Goal: Connect with others: Establish contact or relationships with other users

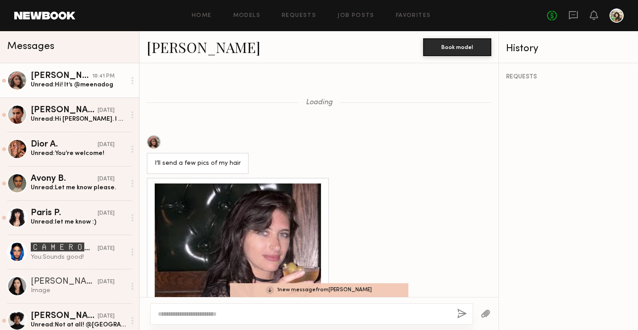
scroll to position [878, 0]
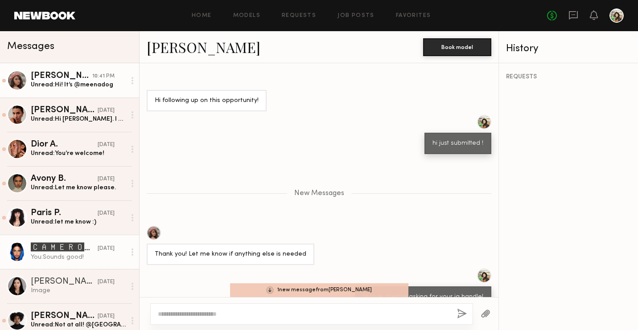
click at [72, 246] on div "🅲🅰🅼🅴🆁🅾🅽 🆂." at bounding box center [64, 247] width 67 height 11
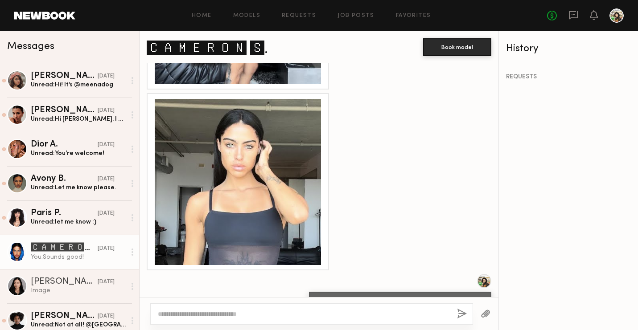
scroll to position [563, 0]
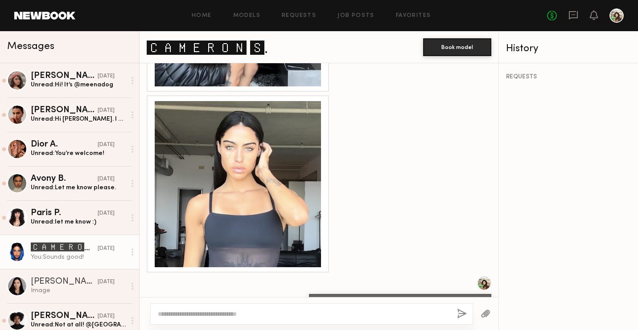
click at [280, 186] on div at bounding box center [238, 184] width 166 height 166
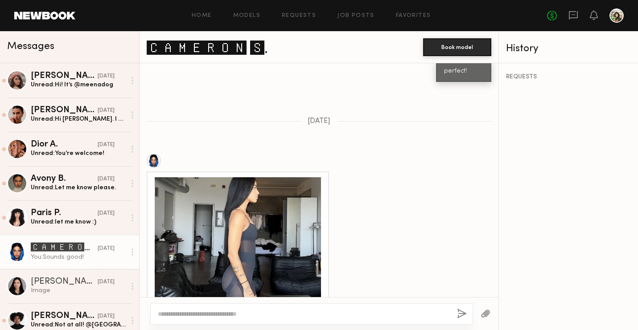
scroll to position [274, 0]
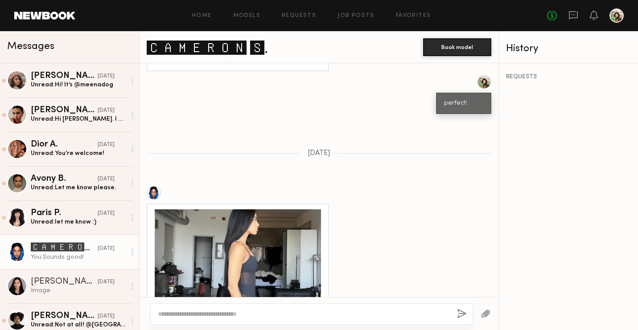
click at [266, 144] on div "Loading Are you non union as well? 09/09/2025 Hi love~ do your digitals show yo…" at bounding box center [319, 180] width 359 height 234
click at [263, 206] on div at bounding box center [238, 292] width 182 height 177
click at [263, 234] on div at bounding box center [238, 292] width 166 height 166
click at [408, 16] on link "Favorites" at bounding box center [413, 16] width 35 height 6
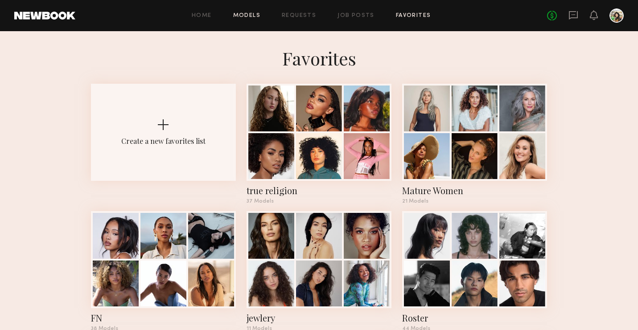
click at [242, 18] on link "Models" at bounding box center [246, 16] width 27 height 6
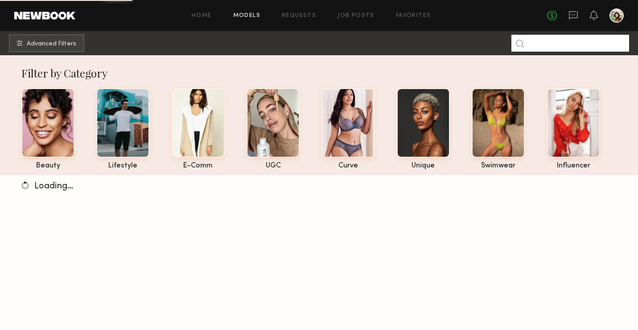
click at [539, 49] on input at bounding box center [570, 43] width 118 height 17
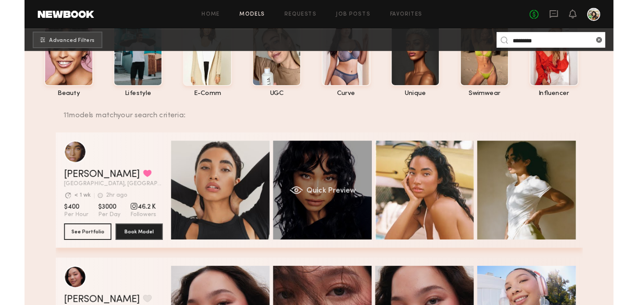
scroll to position [90, 0]
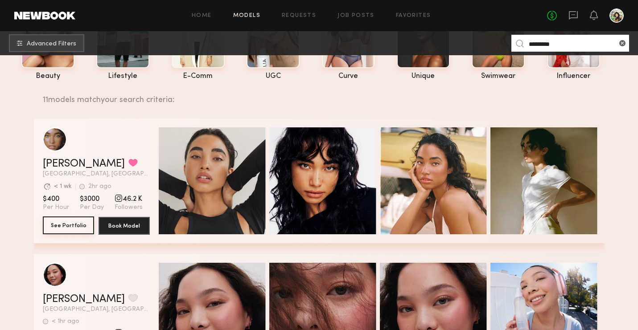
click at [72, 227] on button "See Portfolio" at bounding box center [68, 226] width 51 height 18
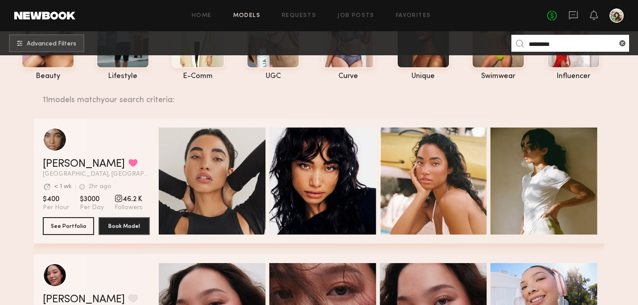
click at [564, 43] on input "*********" at bounding box center [570, 43] width 118 height 17
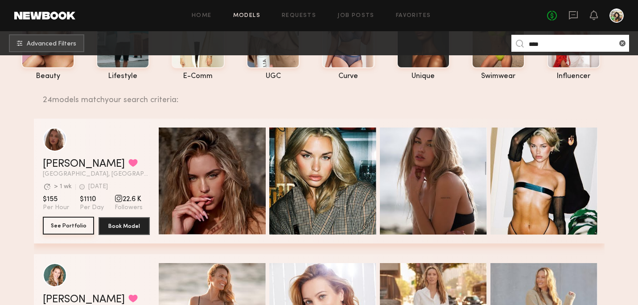
type input "****"
click at [71, 231] on button "See Portfolio" at bounding box center [68, 226] width 51 height 18
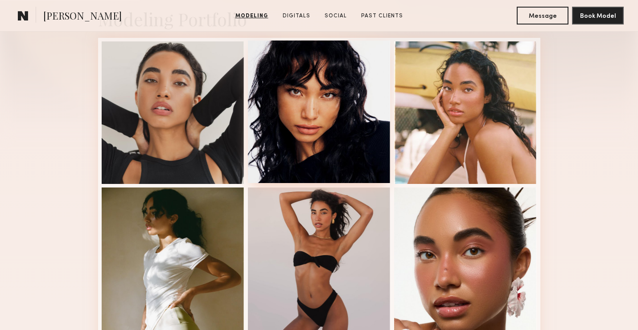
scroll to position [361, 0]
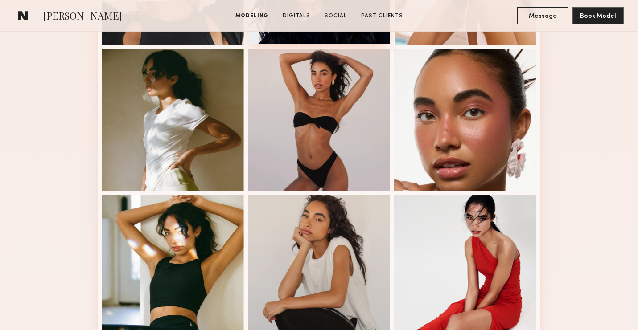
click at [297, 130] on div at bounding box center [319, 120] width 143 height 143
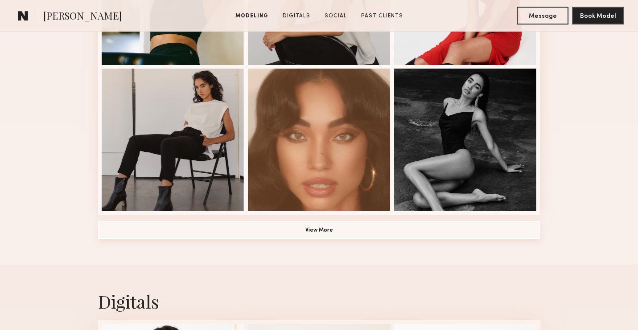
click at [337, 231] on button "View More" at bounding box center [319, 231] width 442 height 18
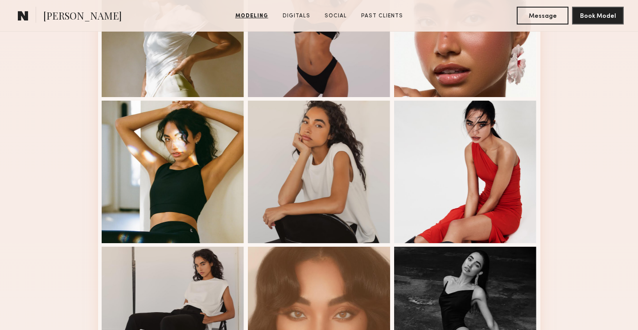
scroll to position [382, 0]
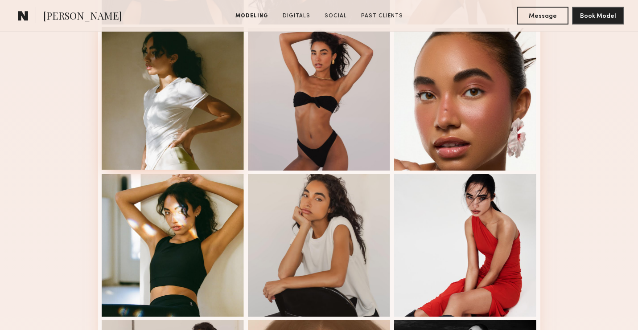
click at [183, 166] on div at bounding box center [173, 98] width 143 height 143
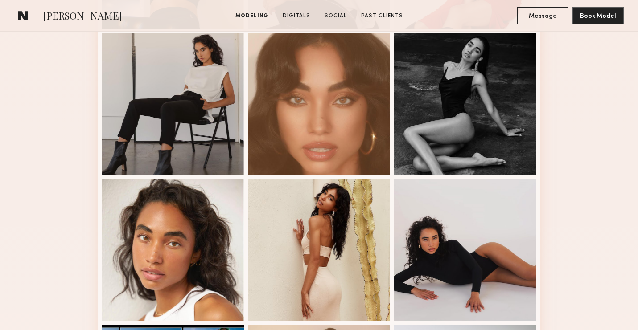
scroll to position [668, 0]
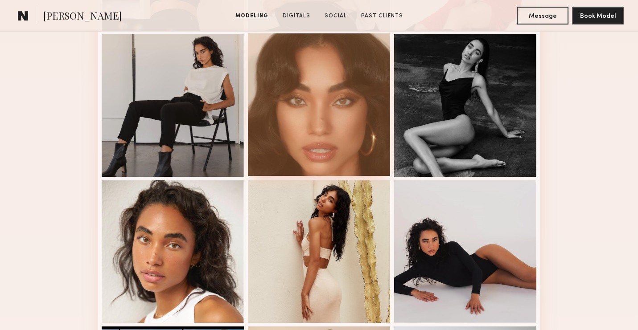
click at [318, 131] on div at bounding box center [319, 104] width 143 height 143
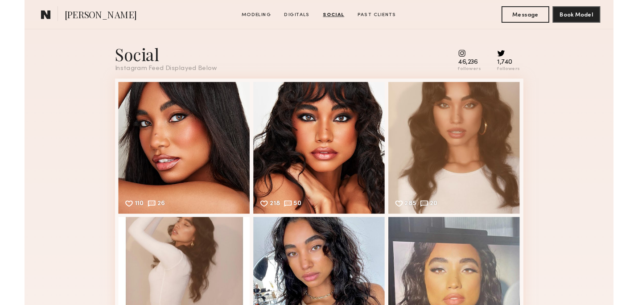
scroll to position [1811, 0]
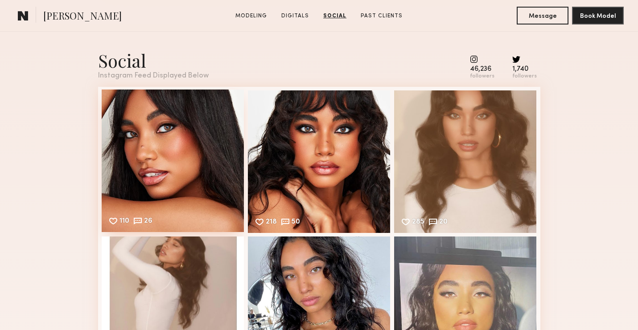
click at [134, 187] on div "110 26 Likes & comments displayed to show model’s engagement" at bounding box center [173, 161] width 143 height 143
click at [192, 125] on div "110 26 Likes & comments displayed to show model’s engagement" at bounding box center [173, 161] width 143 height 143
click at [222, 131] on div "110 26 Likes & comments displayed to show model’s engagement" at bounding box center [173, 161] width 143 height 143
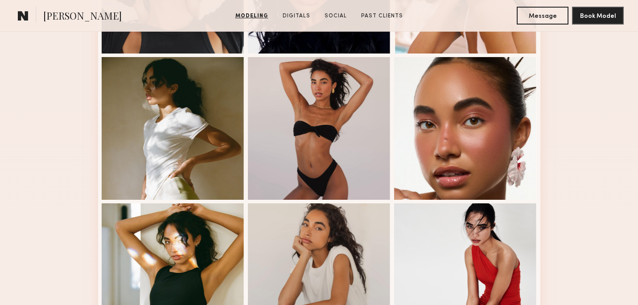
scroll to position [351, 0]
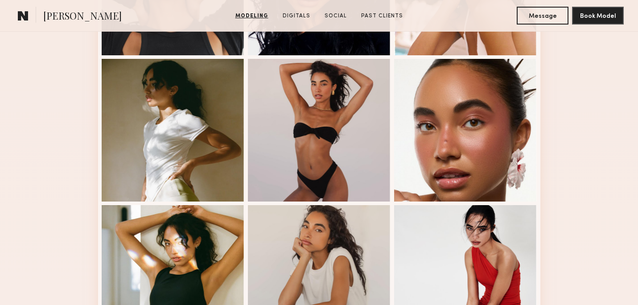
click at [301, 148] on div at bounding box center [319, 130] width 143 height 143
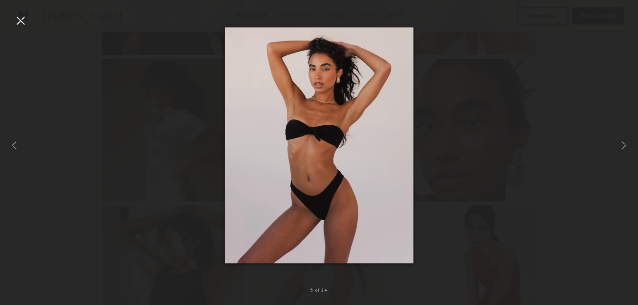
click at [456, 134] on div at bounding box center [319, 145] width 638 height 262
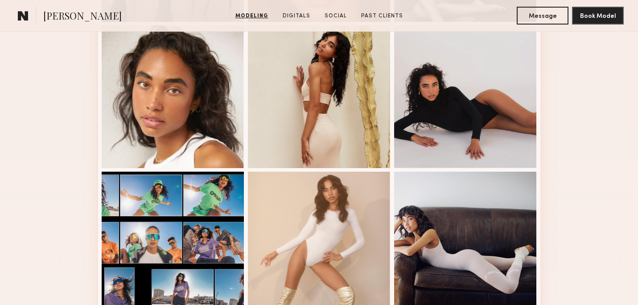
scroll to position [821, 0]
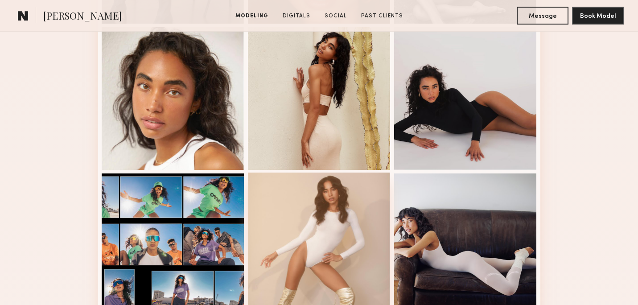
click at [359, 222] on div at bounding box center [319, 243] width 143 height 143
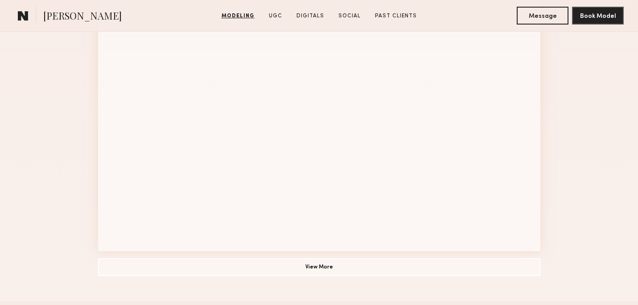
scroll to position [620, 0]
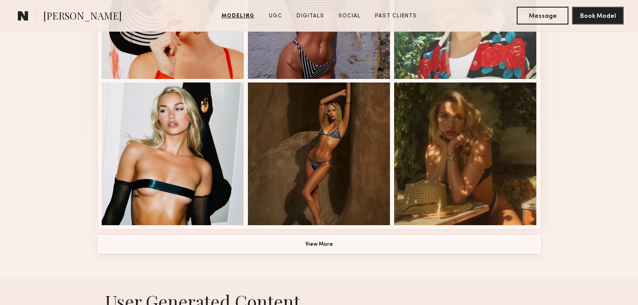
click at [304, 241] on button "View More" at bounding box center [319, 244] width 442 height 18
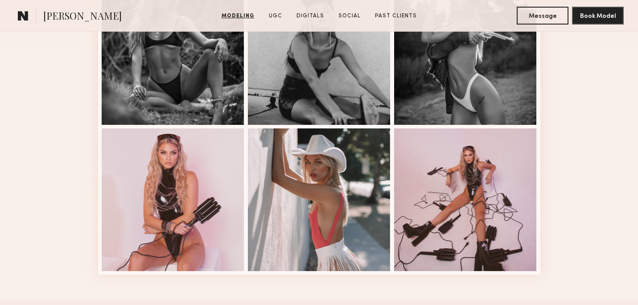
scroll to position [1157, 0]
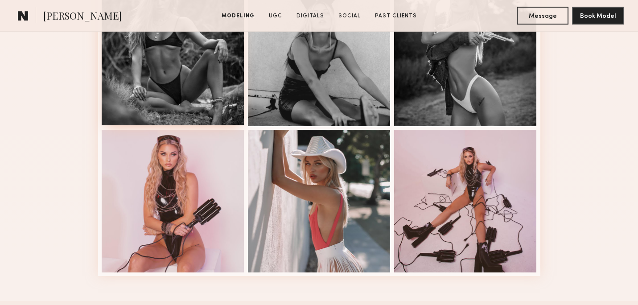
click at [179, 103] on div at bounding box center [173, 54] width 143 height 143
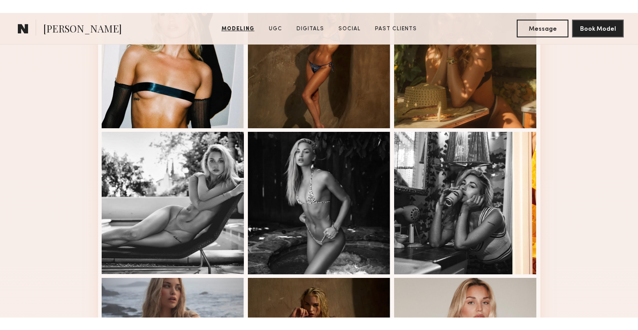
scroll to position [727, 0]
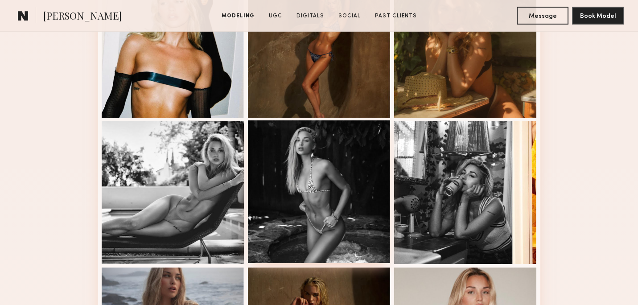
click at [305, 193] on div at bounding box center [319, 191] width 143 height 143
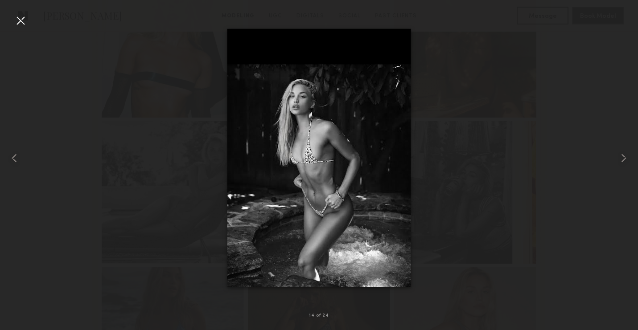
click at [506, 25] on div at bounding box center [319, 157] width 638 height 287
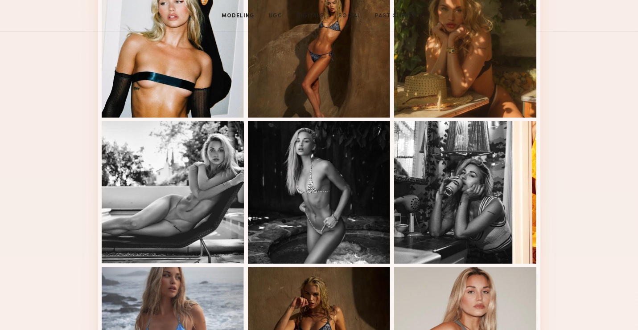
scroll to position [0, 0]
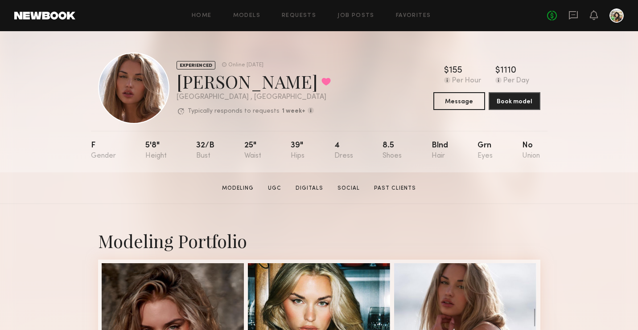
click at [255, 19] on div "Home Models Requests Job Posts Favorites Sign Out No fees up to $5,000" at bounding box center [349, 15] width 548 height 14
click at [247, 14] on link "Models" at bounding box center [246, 16] width 27 height 6
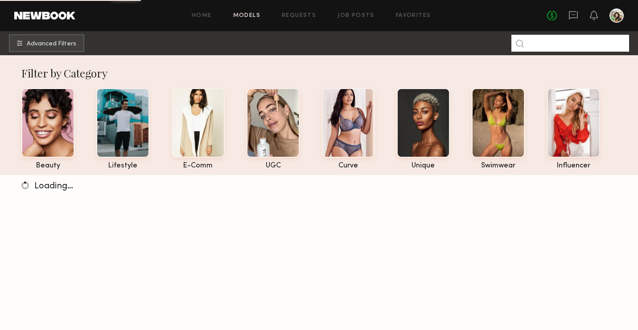
click at [554, 44] on input at bounding box center [570, 43] width 118 height 17
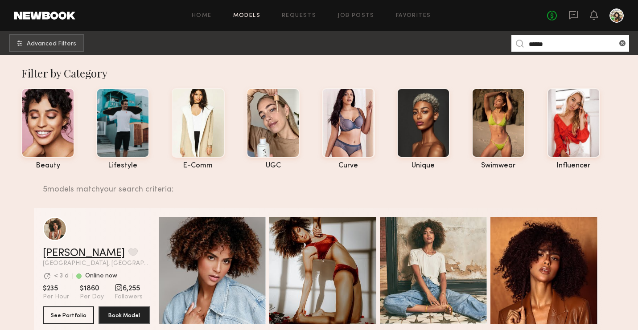
scroll to position [30, 0]
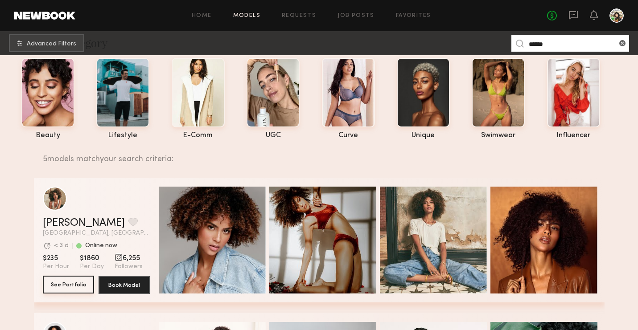
type input "******"
click at [73, 279] on button "See Portfolio" at bounding box center [68, 285] width 51 height 18
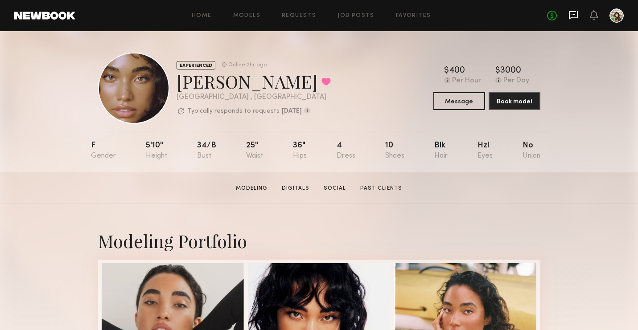
click at [576, 18] on icon at bounding box center [573, 15] width 10 height 10
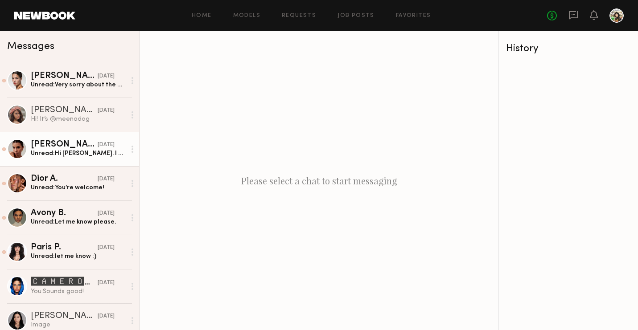
click at [105, 162] on link "[PERSON_NAME] [DATE] Unread: Hi [PERSON_NAME]. I would like to know that I did …" at bounding box center [69, 149] width 139 height 34
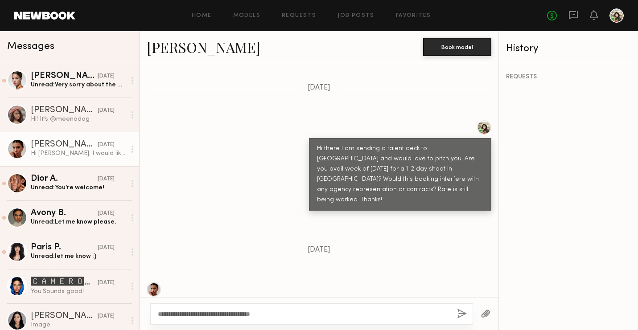
scroll to position [439, 0]
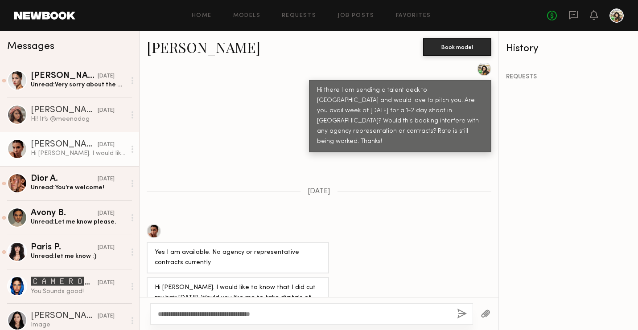
type textarea "**********"
click at [457, 317] on button "button" at bounding box center [462, 314] width 10 height 11
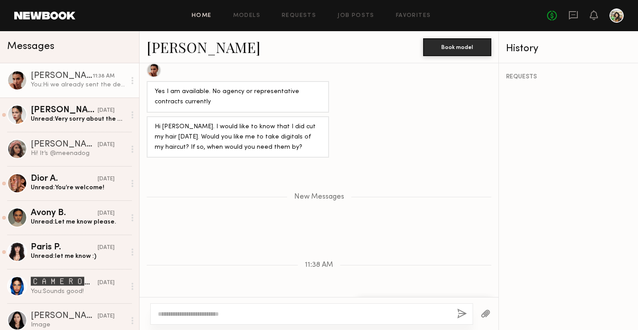
click at [205, 15] on link "Home" at bounding box center [202, 16] width 20 height 6
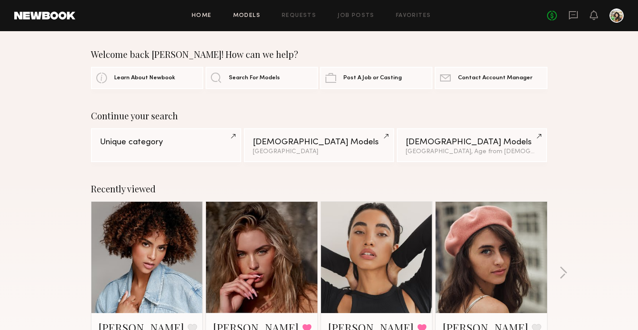
click at [259, 15] on link "Models" at bounding box center [246, 16] width 27 height 6
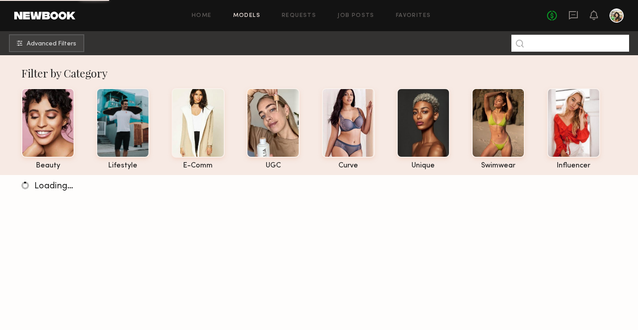
click at [545, 46] on input at bounding box center [570, 43] width 118 height 17
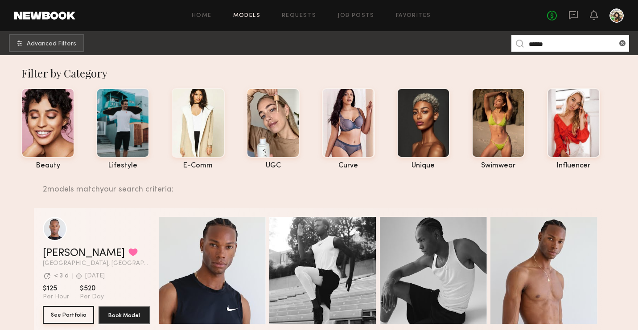
type input "******"
click at [71, 319] on button "See Portfolio" at bounding box center [68, 315] width 51 height 18
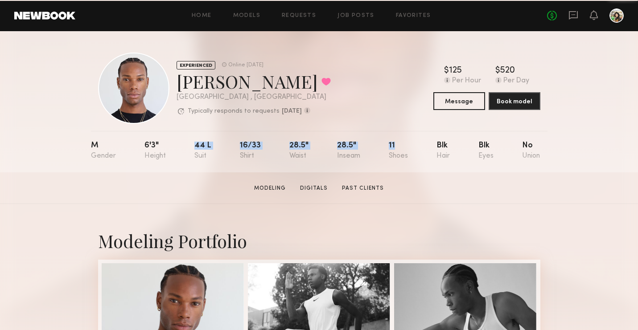
drag, startPoint x: 192, startPoint y: 144, endPoint x: 405, endPoint y: 152, distance: 213.2
click at [405, 152] on nb-model-profile-props "M 6'3" 44 l 16/33 28.5" 28.5" 11 Blk Blk No" at bounding box center [319, 151] width 456 height 41
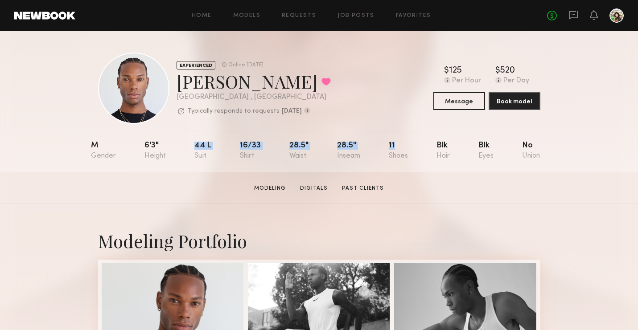
copy div "44 l 16/33 28.5" 28.5" 11"
click at [248, 15] on link "Models" at bounding box center [246, 16] width 27 height 6
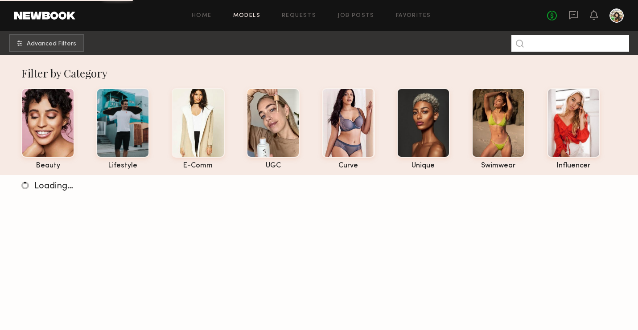
click at [546, 49] on input at bounding box center [570, 43] width 118 height 17
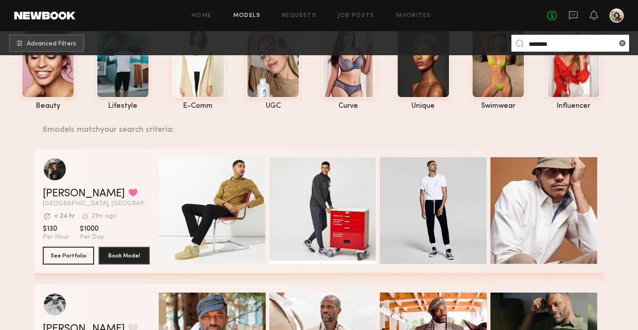
scroll to position [77, 0]
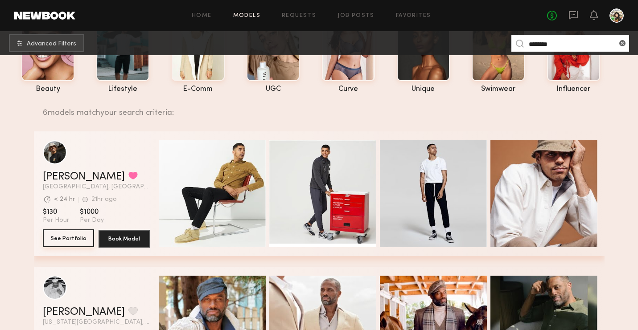
type input "********"
click at [57, 236] on button "See Portfolio" at bounding box center [68, 239] width 51 height 18
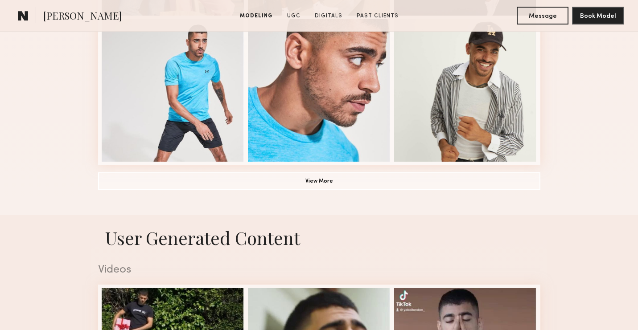
scroll to position [684, 0]
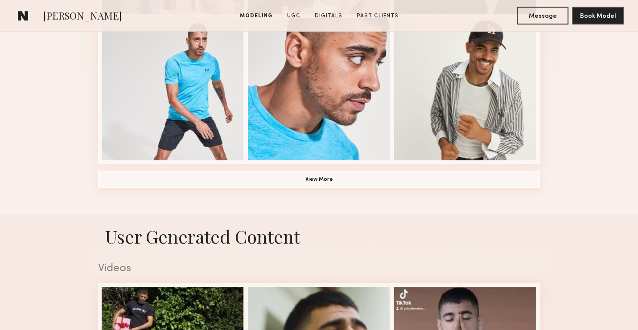
click at [251, 177] on button "View More" at bounding box center [319, 180] width 442 height 18
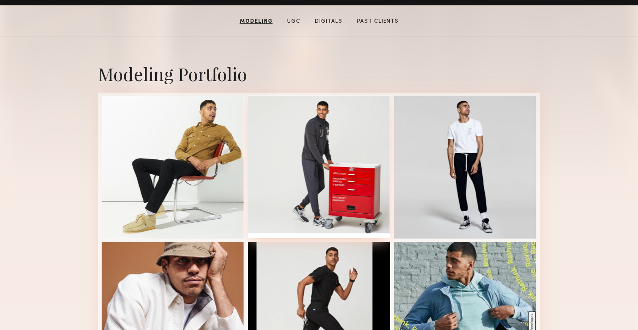
scroll to position [161, 0]
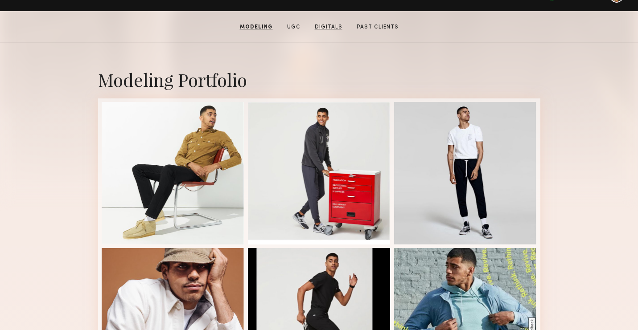
click at [331, 27] on link "Digitals" at bounding box center [328, 27] width 35 height 8
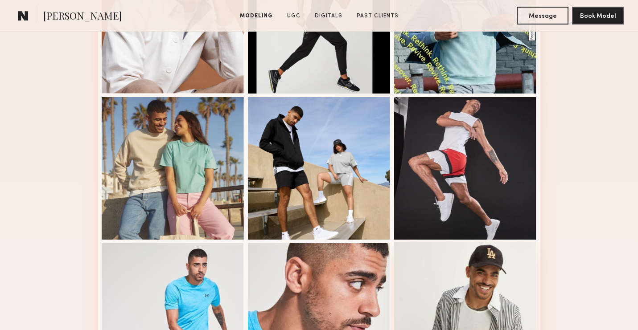
scroll to position [216, 0]
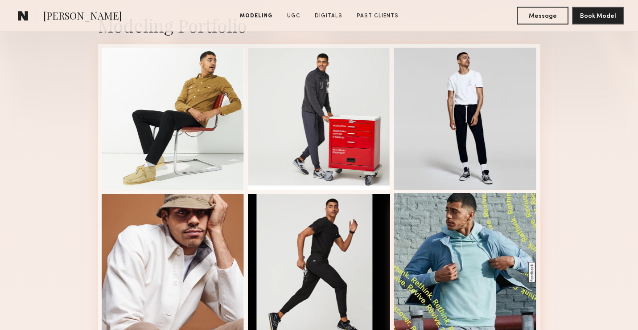
click at [446, 294] on div at bounding box center [465, 264] width 143 height 143
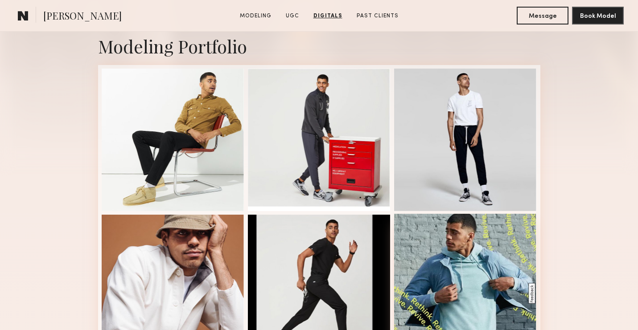
scroll to position [194, 0]
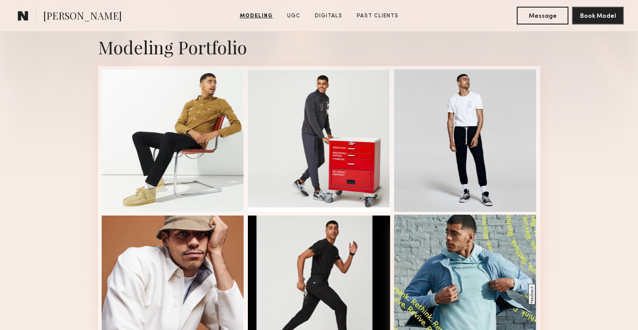
click at [449, 265] on div at bounding box center [465, 286] width 143 height 143
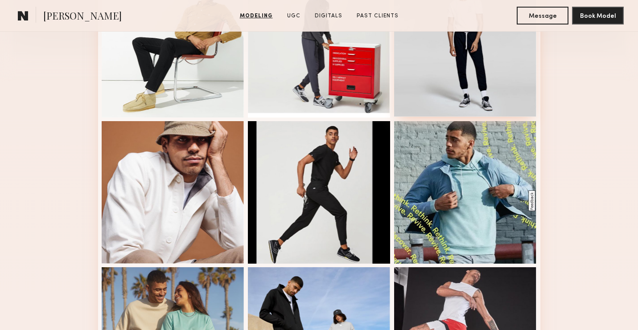
scroll to position [291, 0]
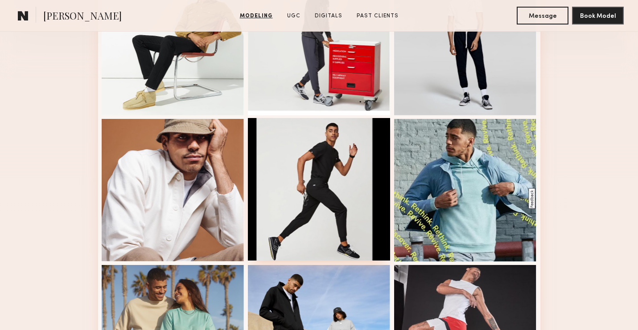
click at [333, 154] on div at bounding box center [319, 189] width 143 height 143
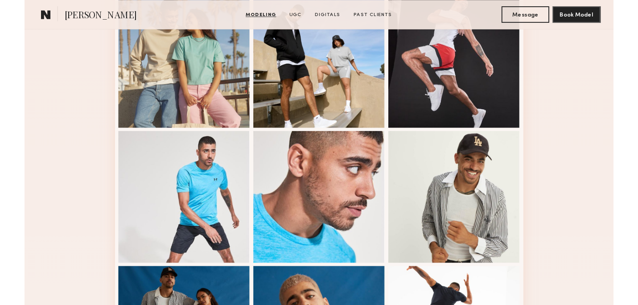
scroll to position [578, 0]
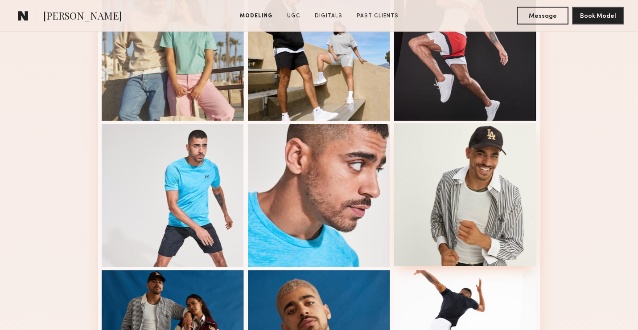
click at [443, 186] on div at bounding box center [465, 194] width 143 height 143
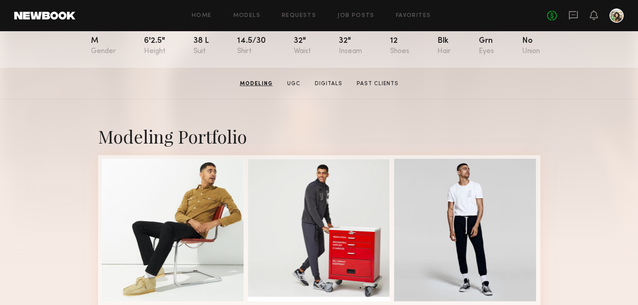
scroll to position [0, 0]
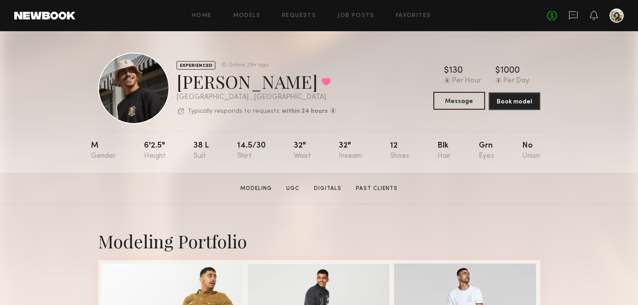
click at [451, 107] on button "Message" at bounding box center [459, 101] width 52 height 18
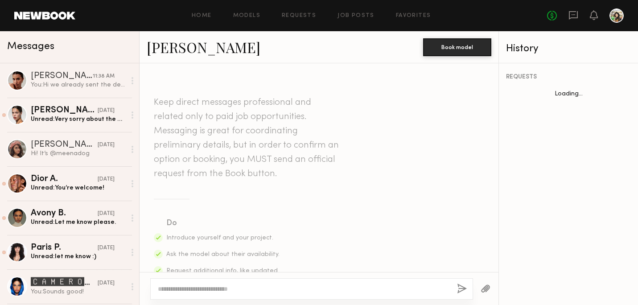
scroll to position [360, 0]
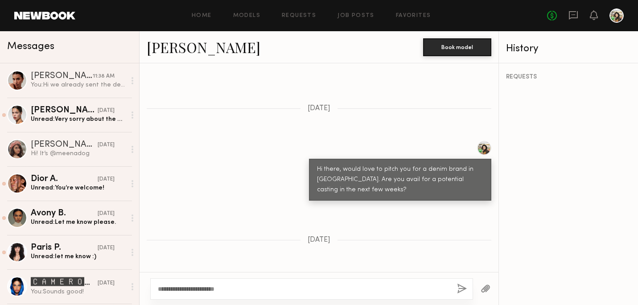
click at [168, 288] on textarea "**********" at bounding box center [304, 288] width 292 height 9
click at [246, 286] on textarea "**********" at bounding box center [304, 288] width 292 height 9
type textarea "**********"
click at [460, 286] on button "button" at bounding box center [462, 288] width 10 height 11
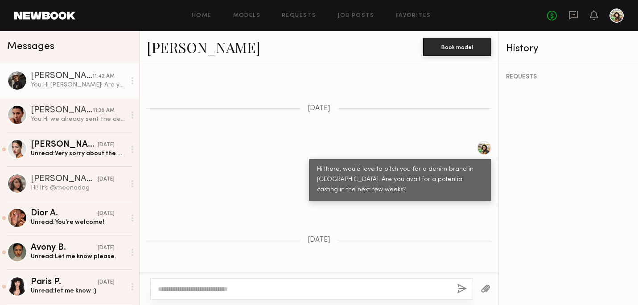
scroll to position [550, 0]
